Goal: Transaction & Acquisition: Download file/media

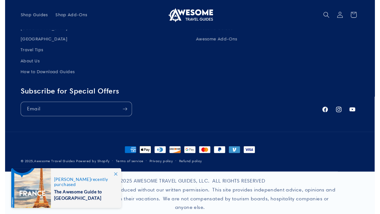
scroll to position [236, 0]
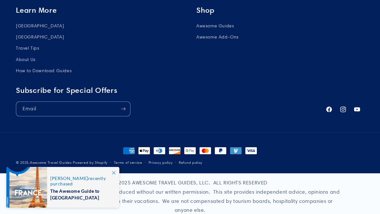
click at [318, 143] on div "Payment methods American Express Apple Pay Diners Club Discover Google Pay Mast…" at bounding box center [190, 148] width 348 height 12
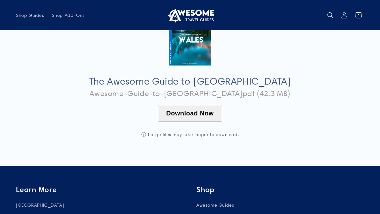
scroll to position [56, 0]
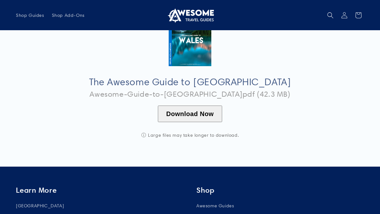
click at [197, 117] on button "Download Now" at bounding box center [190, 114] width 64 height 17
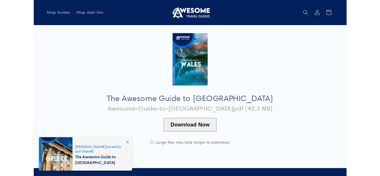
scroll to position [0, 0]
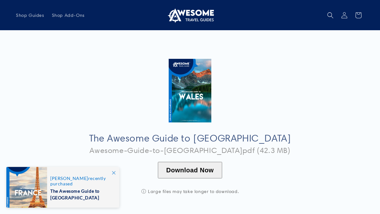
click at [308, 140] on span "The Awesome Guide to [GEOGRAPHIC_DATA]" at bounding box center [190, 138] width 380 height 10
click at [250, 147] on span "Awesome-Guide-to-[GEOGRAPHIC_DATA]pdf (42.3 MB)" at bounding box center [190, 151] width 380 height 8
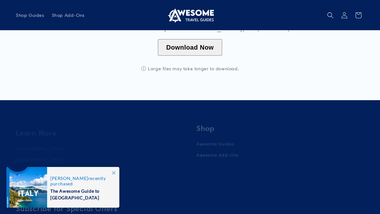
scroll to position [122, 0]
